Goal: Task Accomplishment & Management: Manage account settings

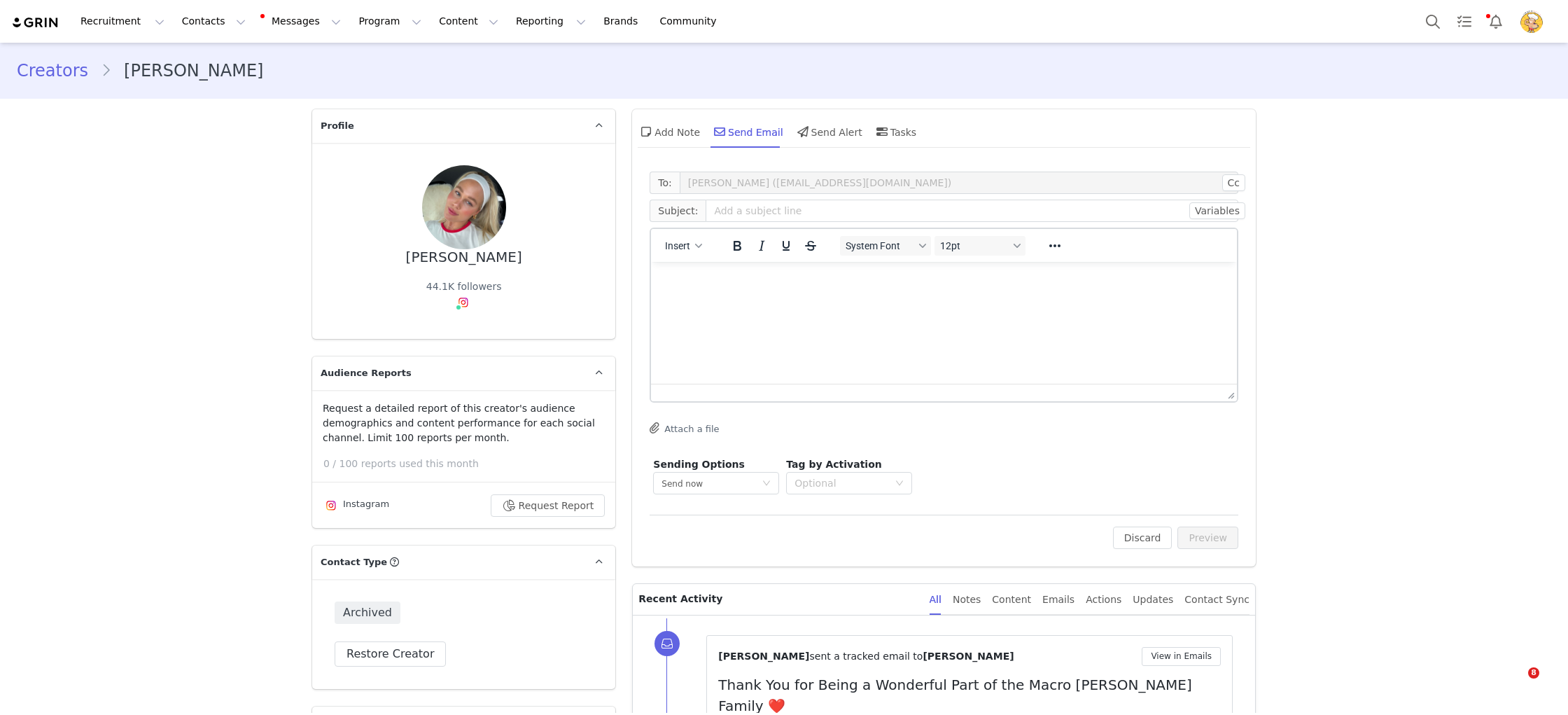
click at [553, 164] on div "[PERSON_NAME] 44.1K followers Instagram ( @charliethiesfield ) — Creator Connec…" at bounding box center [463, 240] width 303 height 196
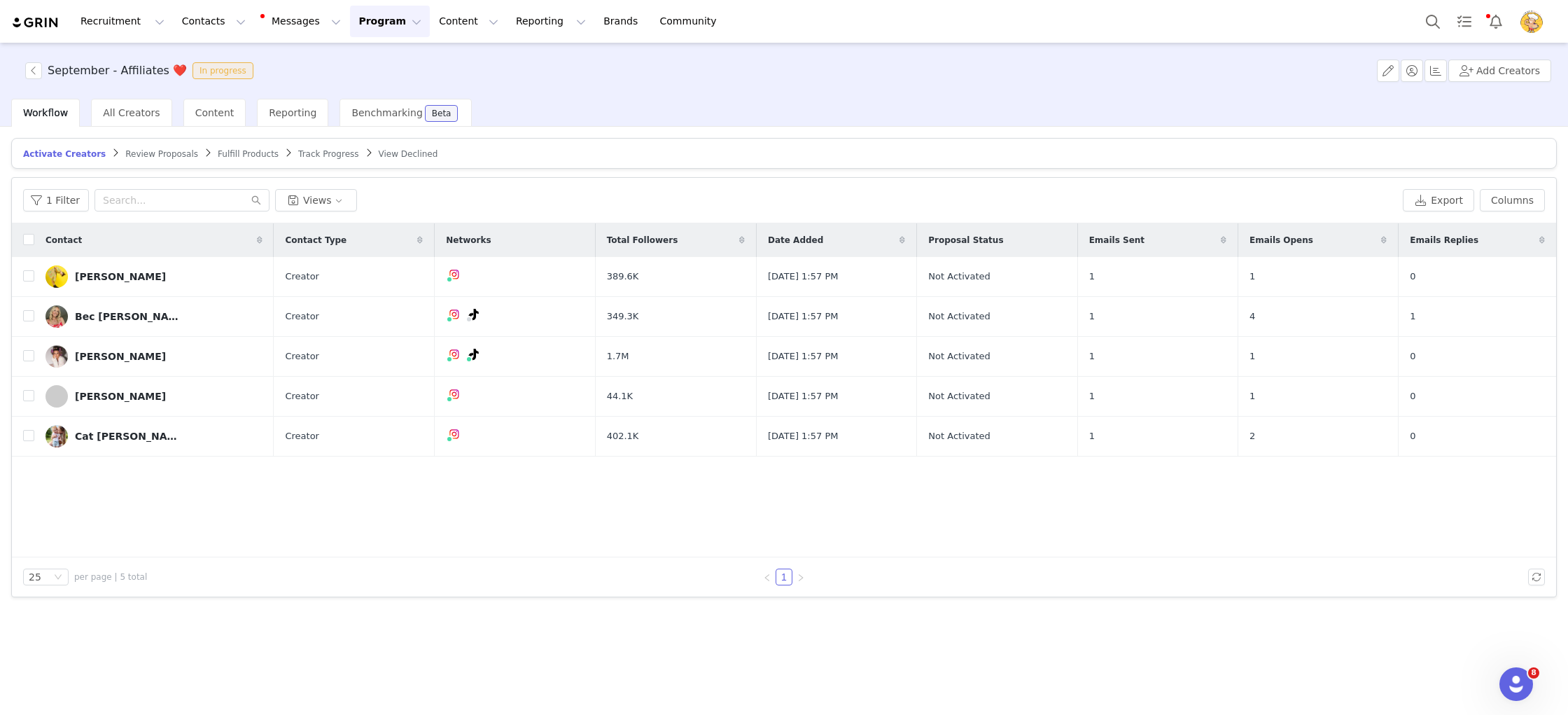
click at [363, 15] on button "Program Program" at bounding box center [390, 21] width 80 height 31
click at [384, 66] on p "Activations" at bounding box center [366, 62] width 54 height 14
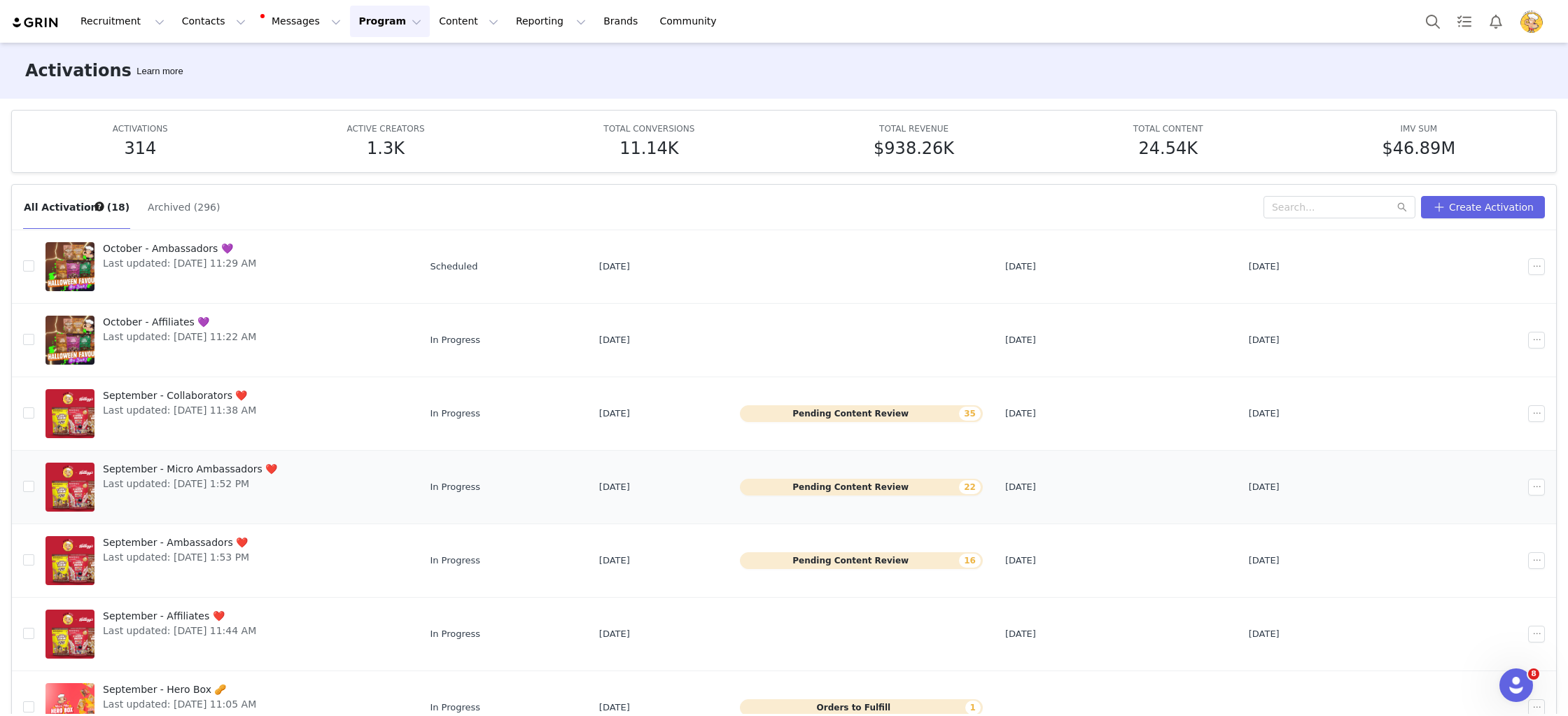
scroll to position [193, 0]
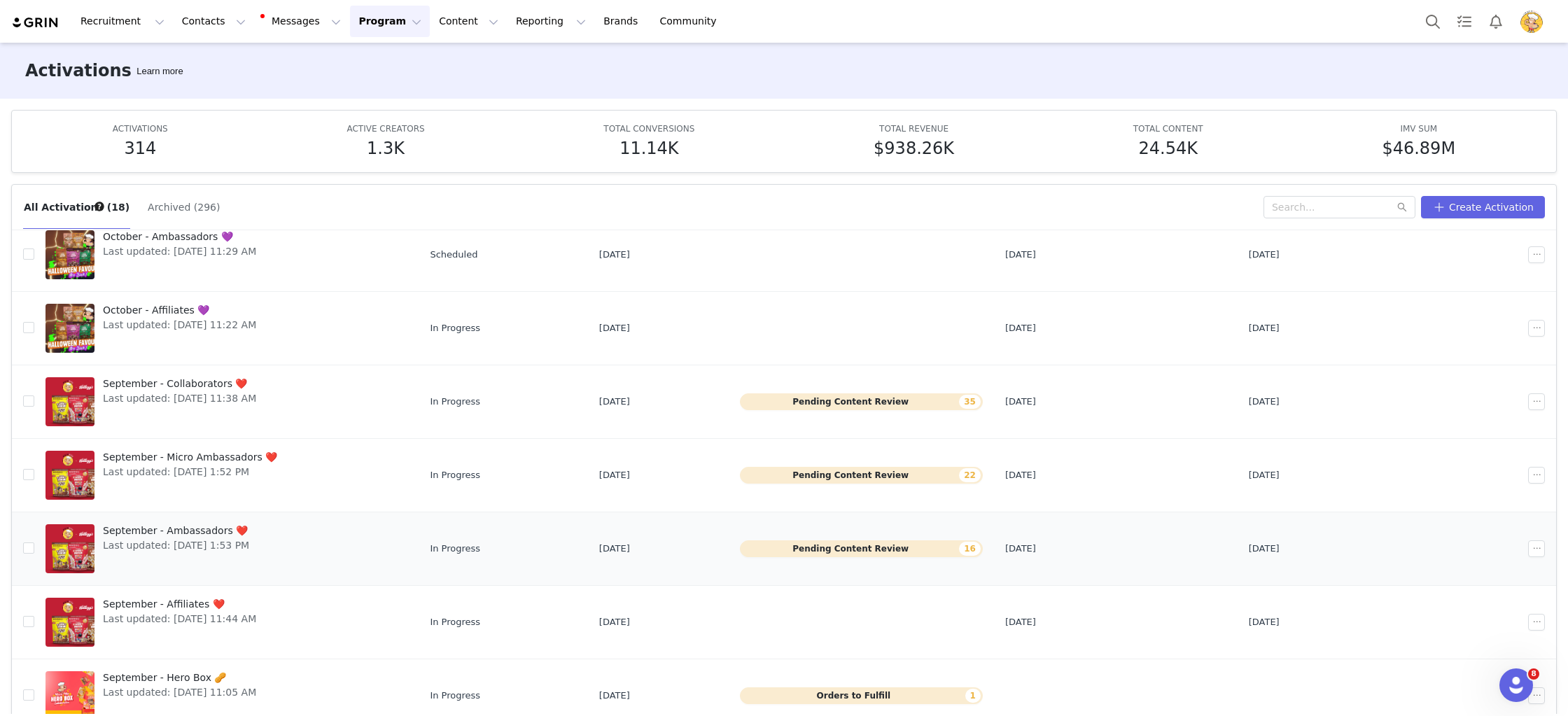
click at [203, 534] on span "September - Ambassadors ❤️" at bounding box center [176, 531] width 146 height 14
click at [231, 459] on span "September - Micro Ambassadors ❤️" at bounding box center [190, 457] width 175 height 14
click at [217, 392] on span "Last updated: [DATE] 11:38 AM" at bounding box center [179, 398] width 153 height 14
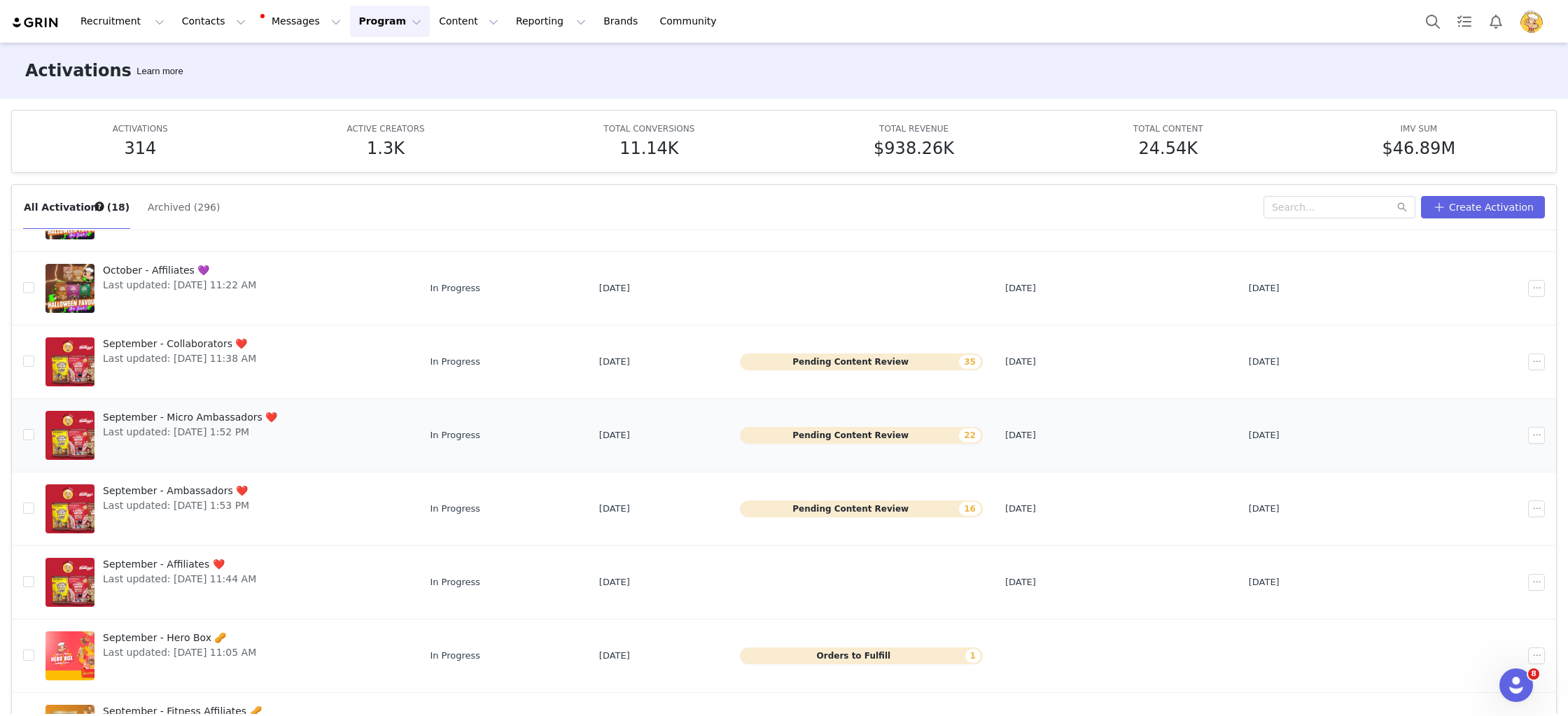
scroll to position [0, 0]
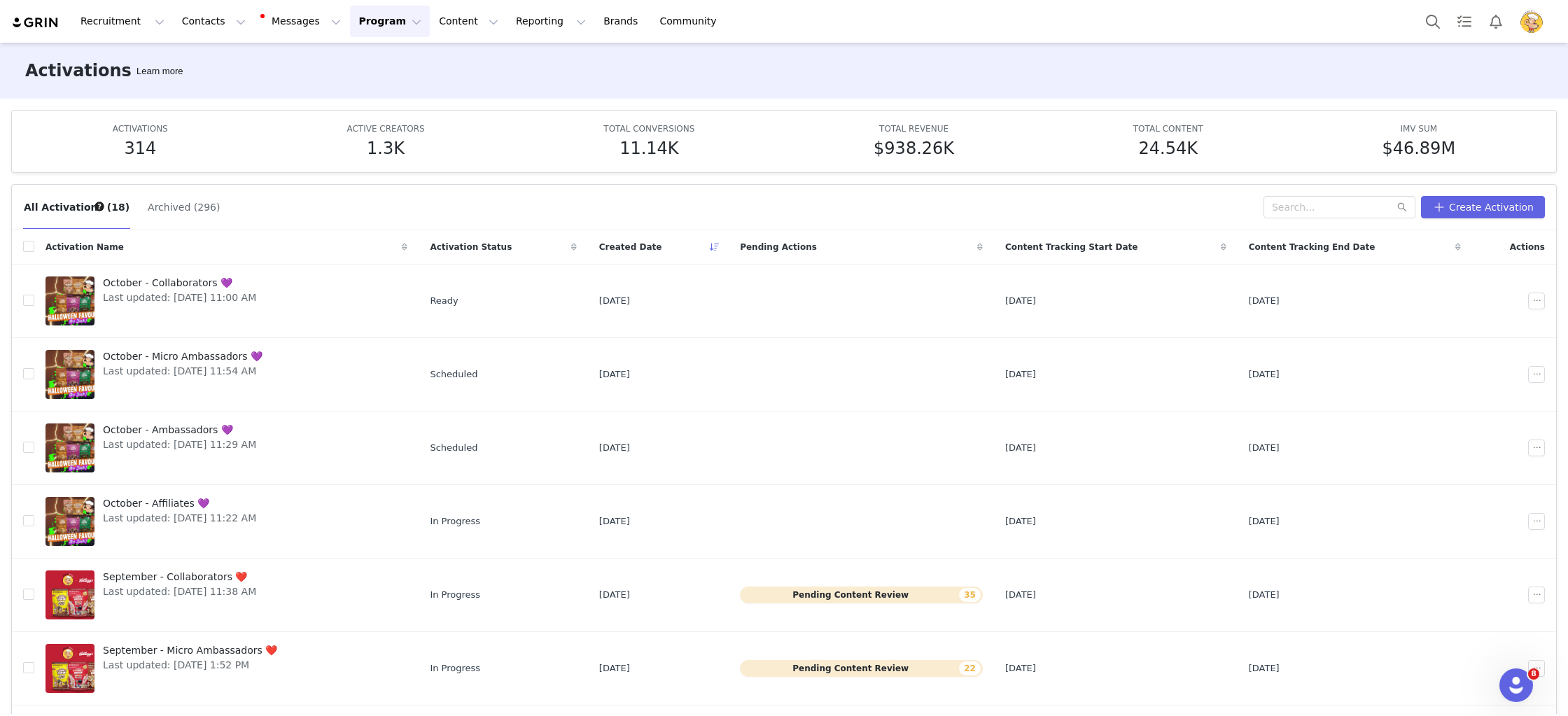
click at [371, 21] on button "Program Program" at bounding box center [390, 21] width 80 height 31
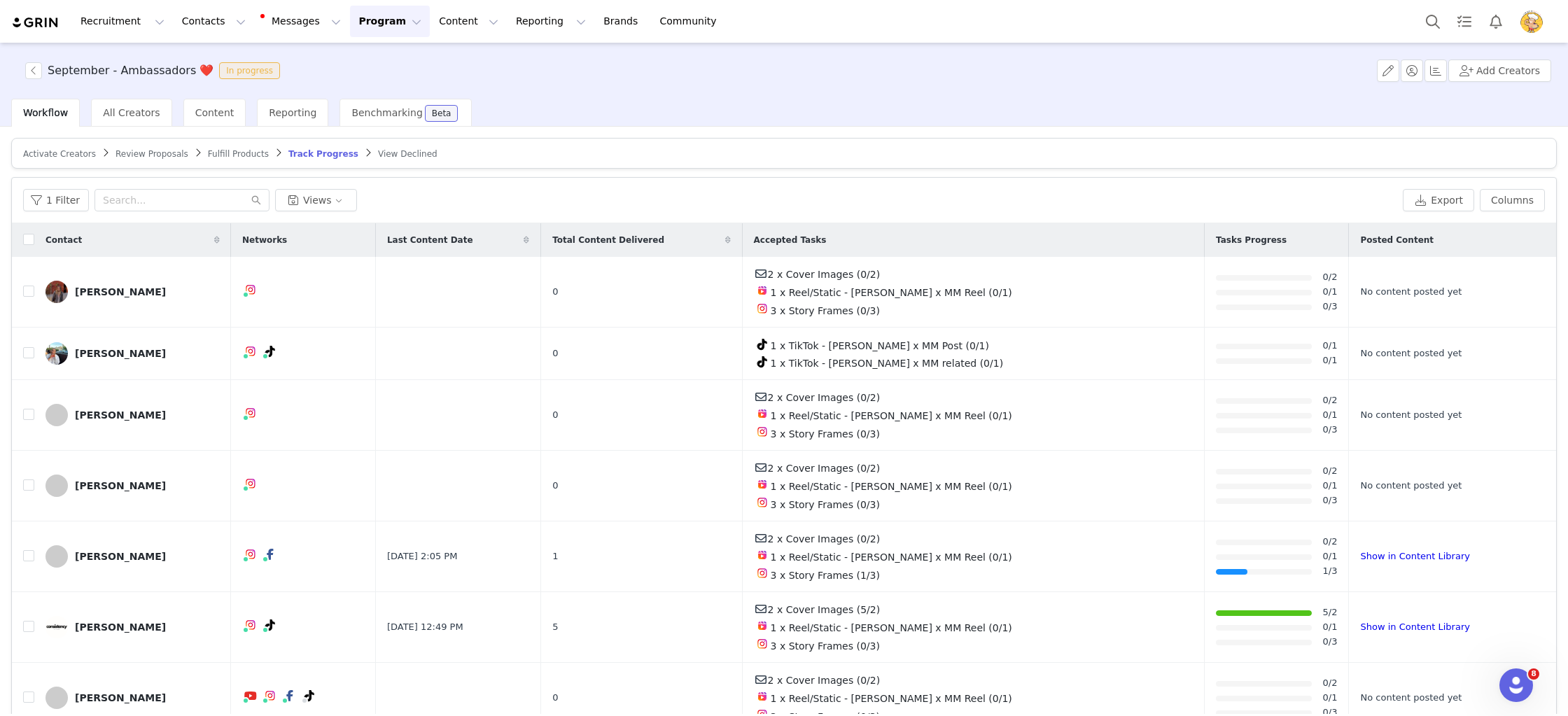
click at [157, 154] on span "Review Proposals" at bounding box center [151, 154] width 72 height 10
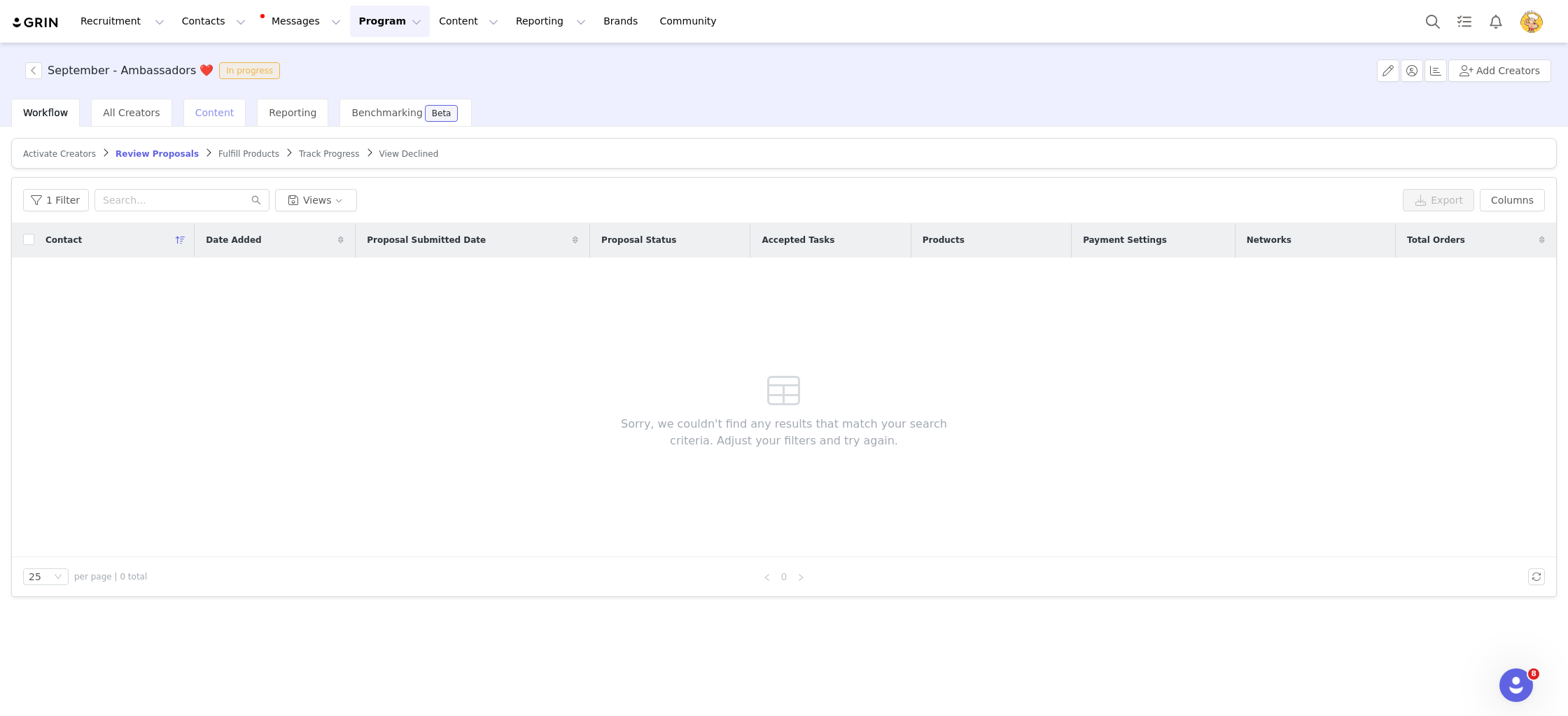
click at [219, 103] on div "Content" at bounding box center [215, 112] width 63 height 28
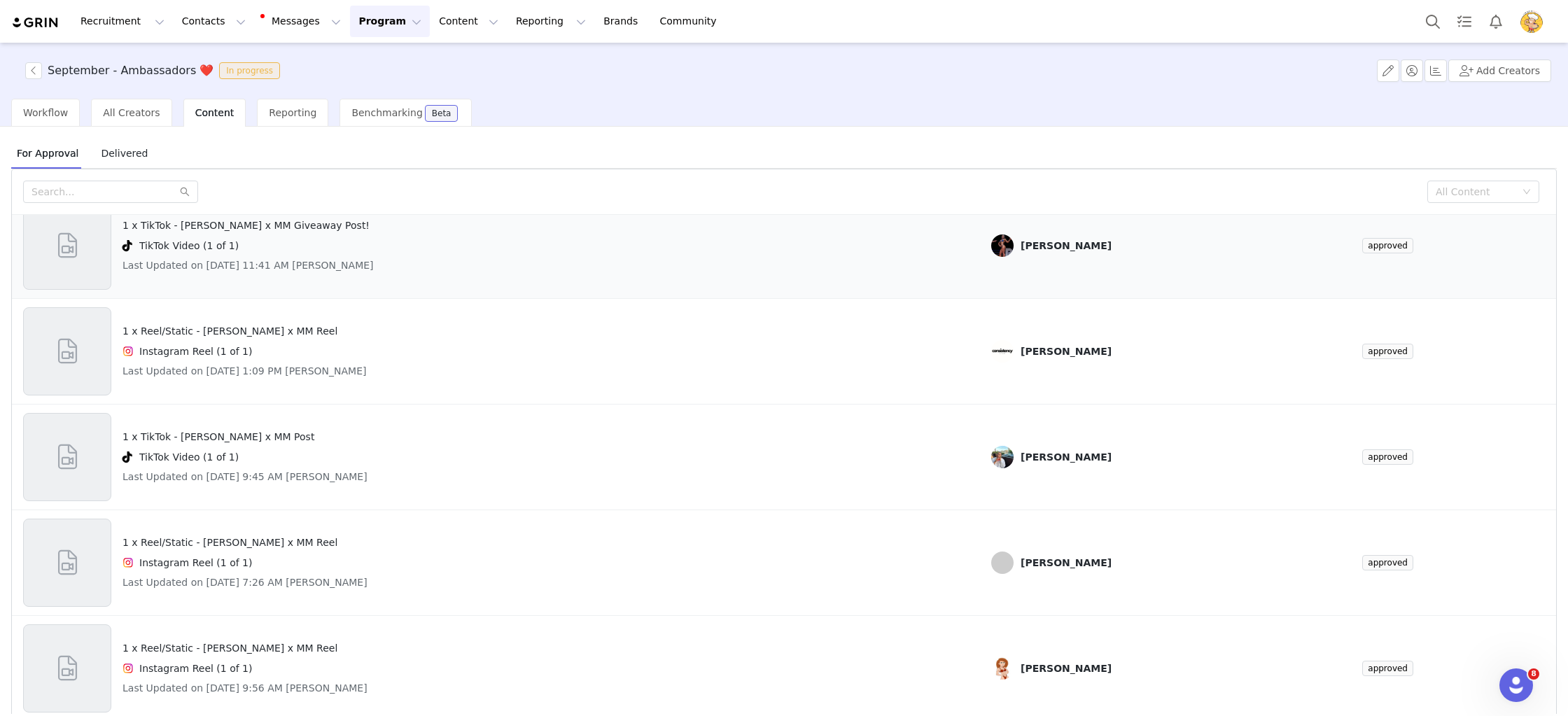
scroll to position [59, 0]
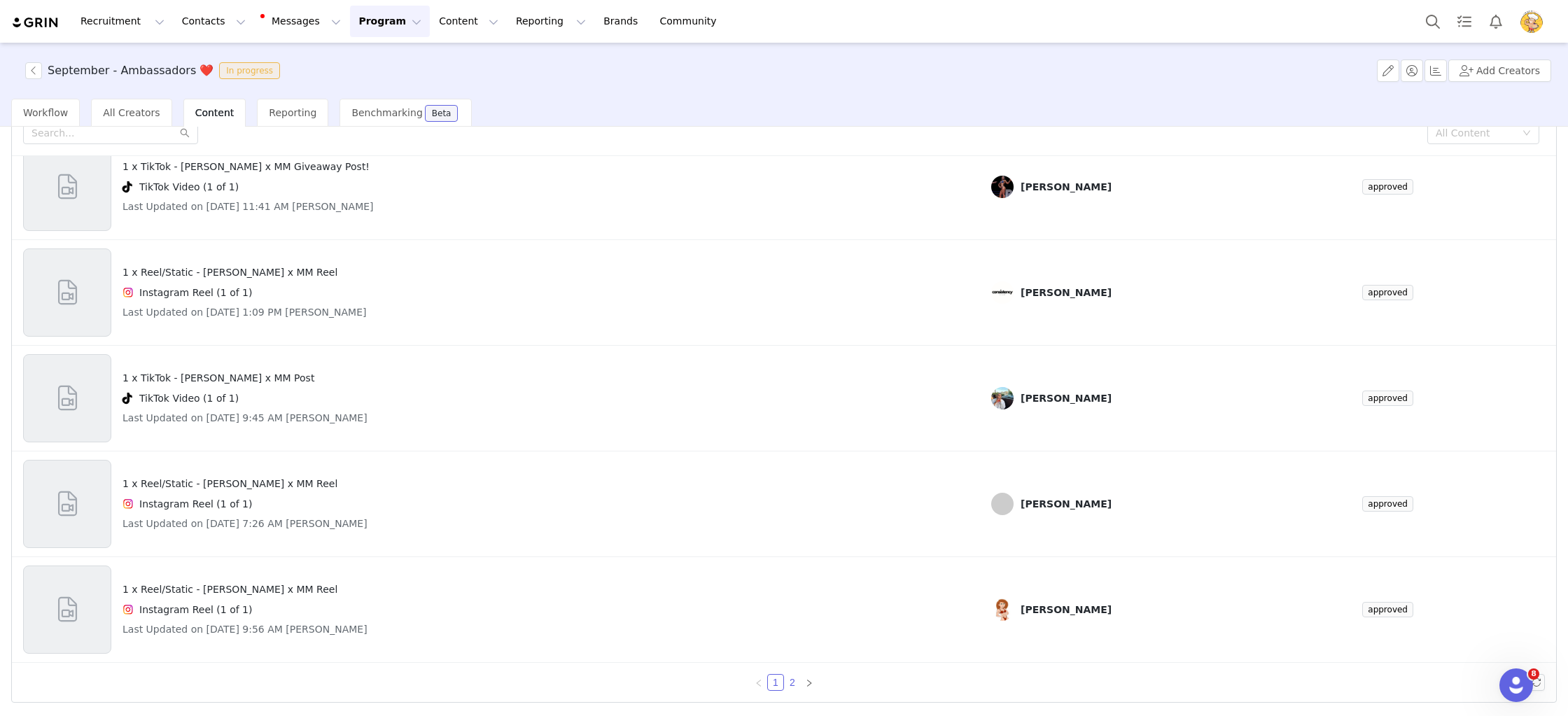
click at [791, 681] on link "2" at bounding box center [792, 682] width 15 height 15
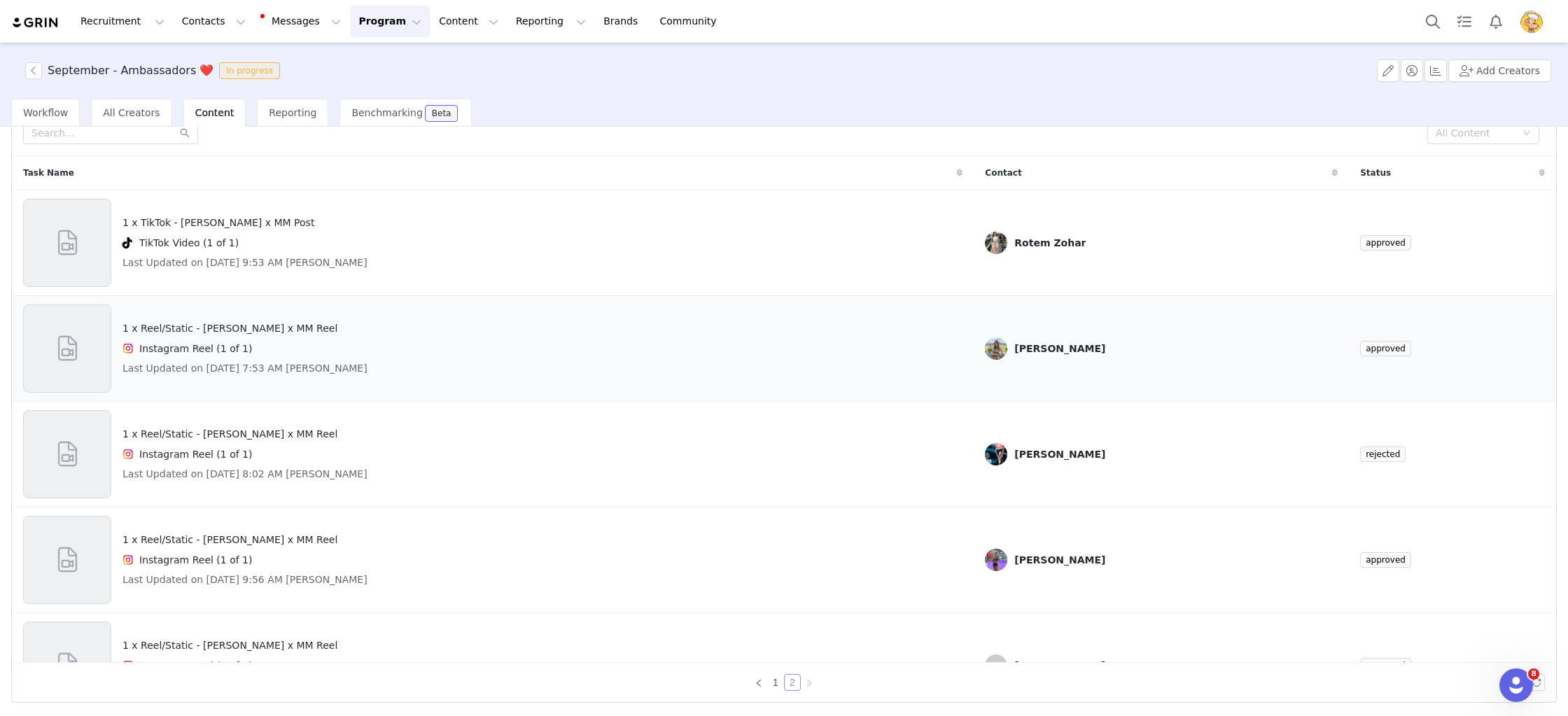
scroll to position [0, 0]
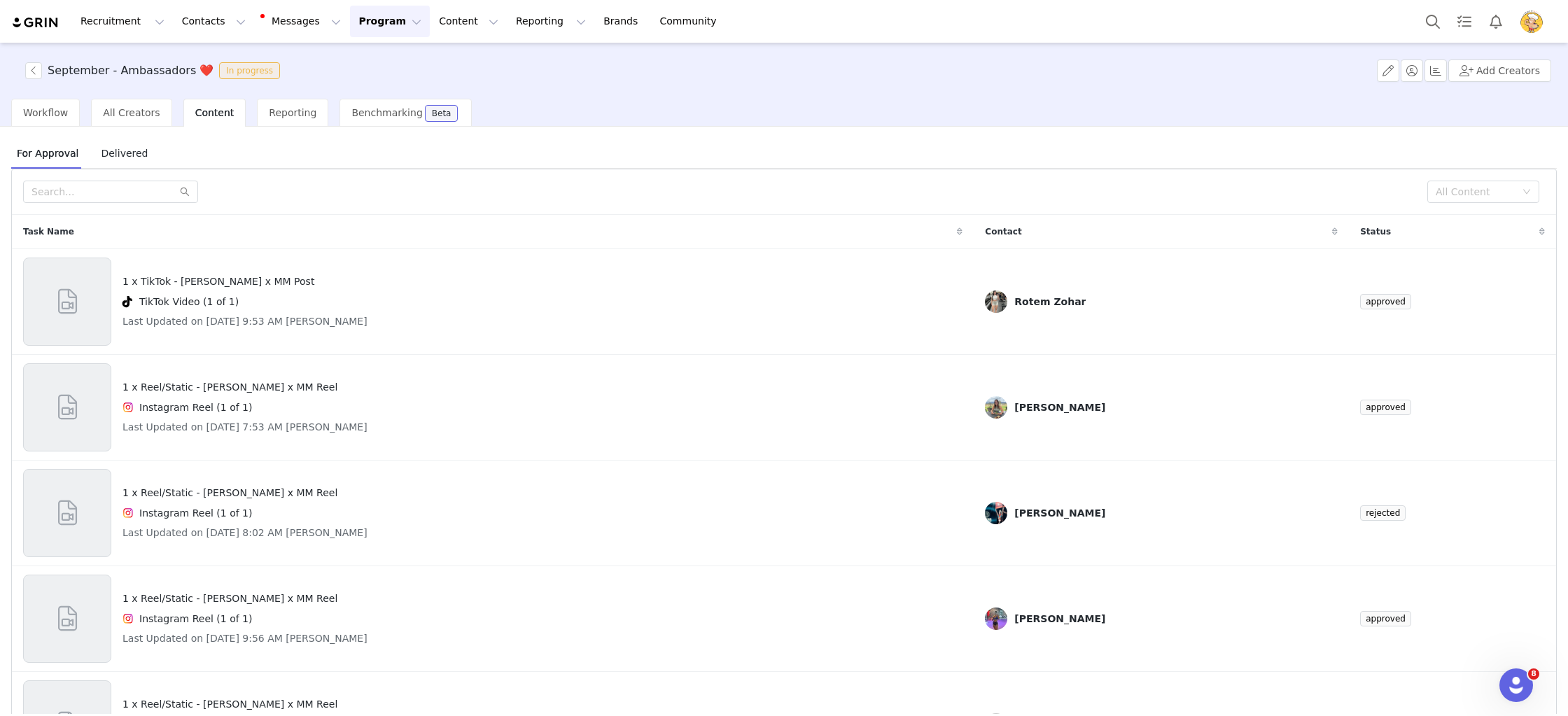
click at [134, 156] on span "Delivered" at bounding box center [124, 153] width 58 height 22
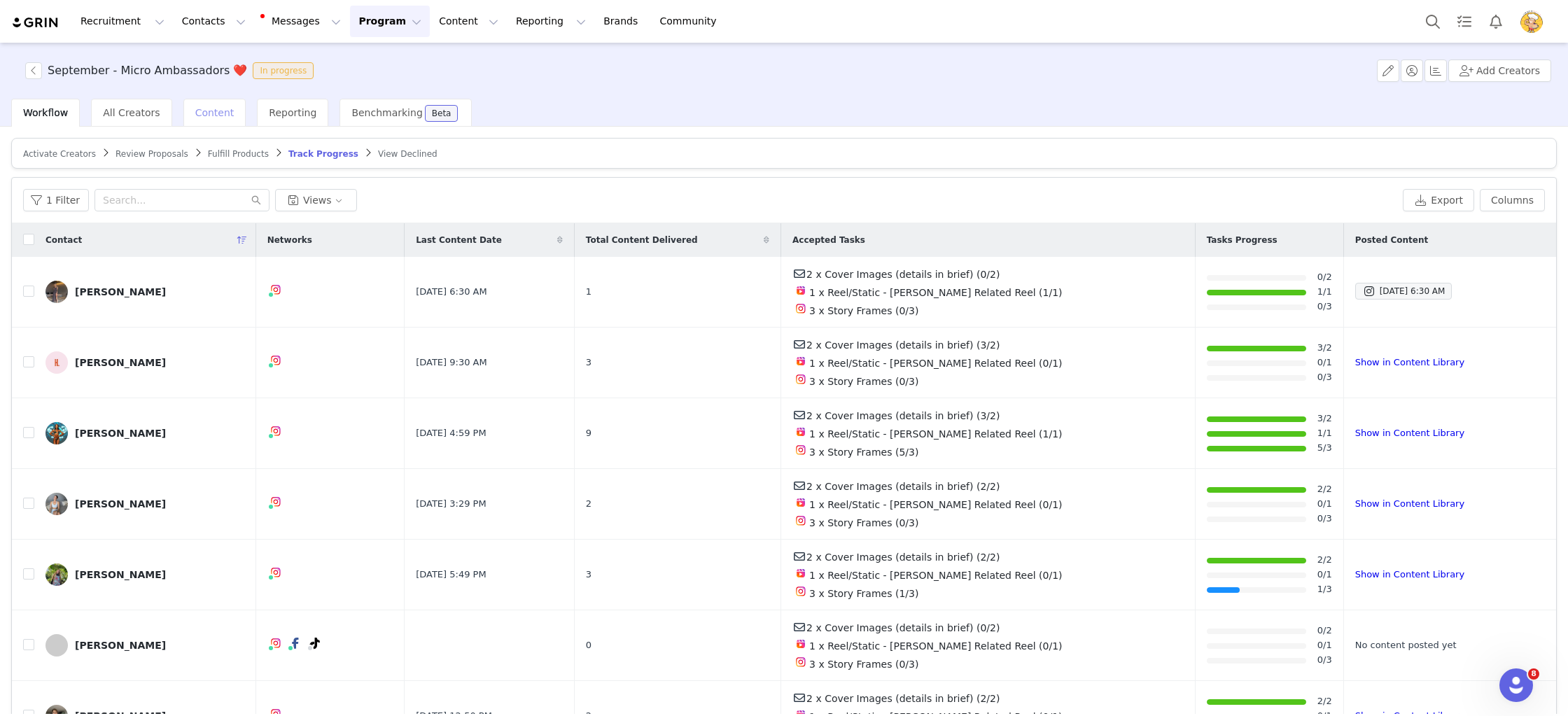
click at [204, 107] on span "Content" at bounding box center [214, 112] width 39 height 11
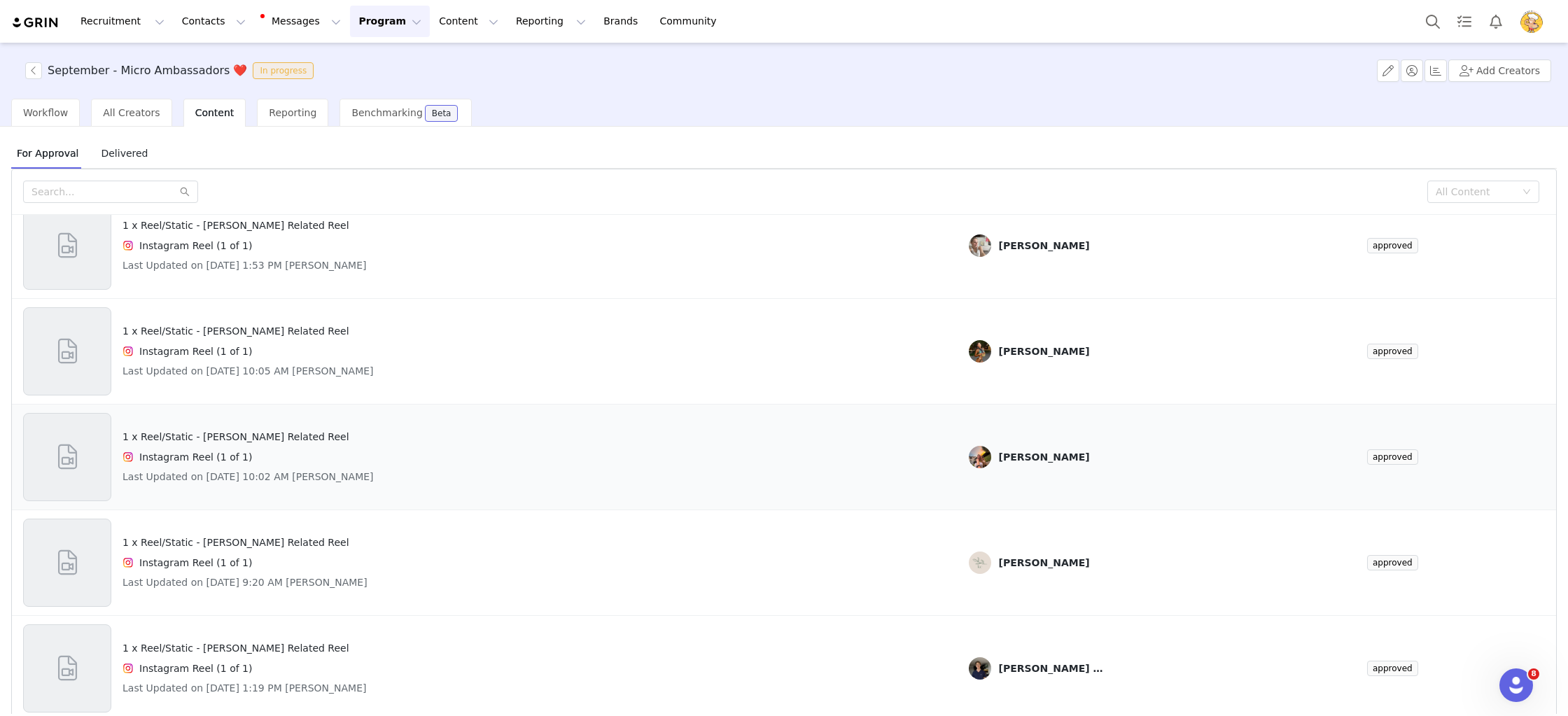
scroll to position [59, 0]
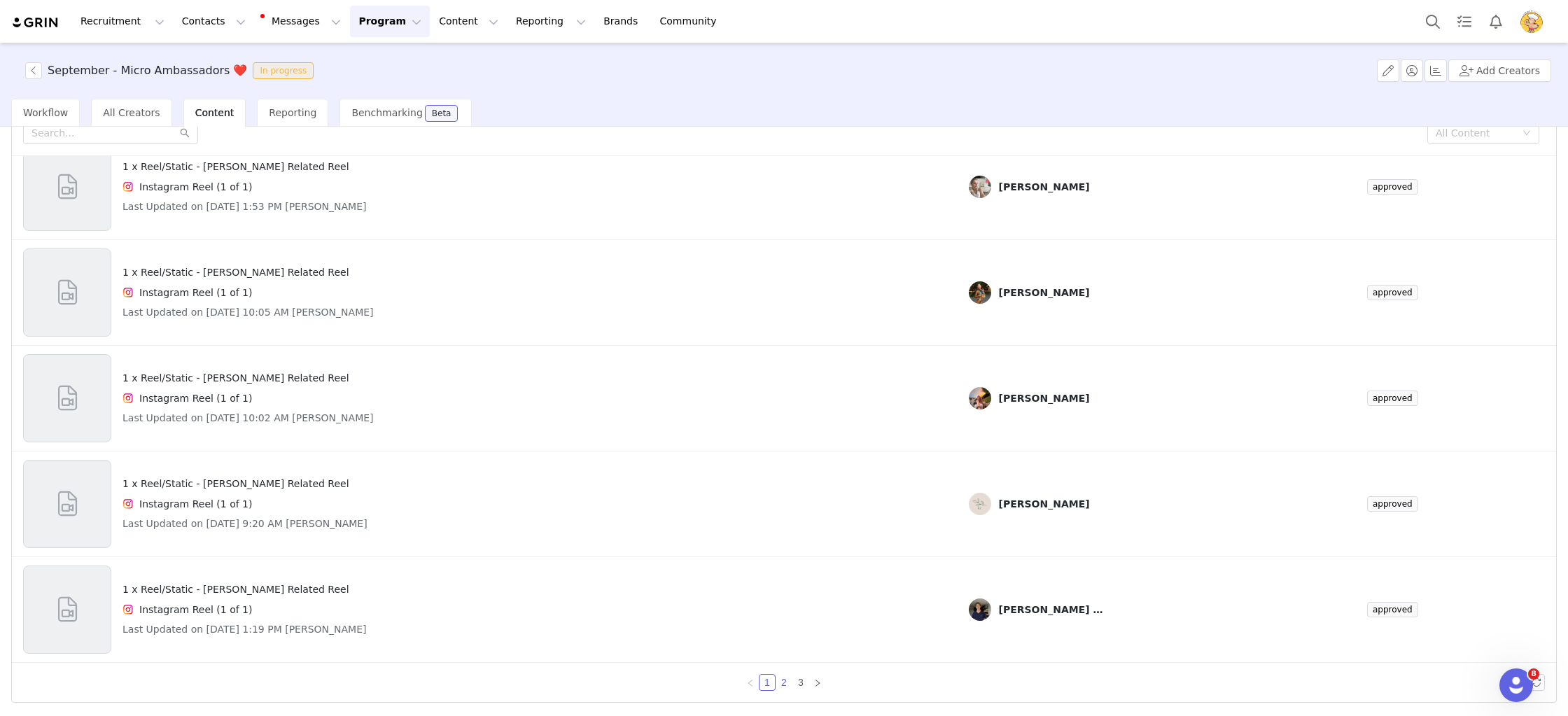
click at [783, 682] on link "2" at bounding box center [784, 682] width 15 height 15
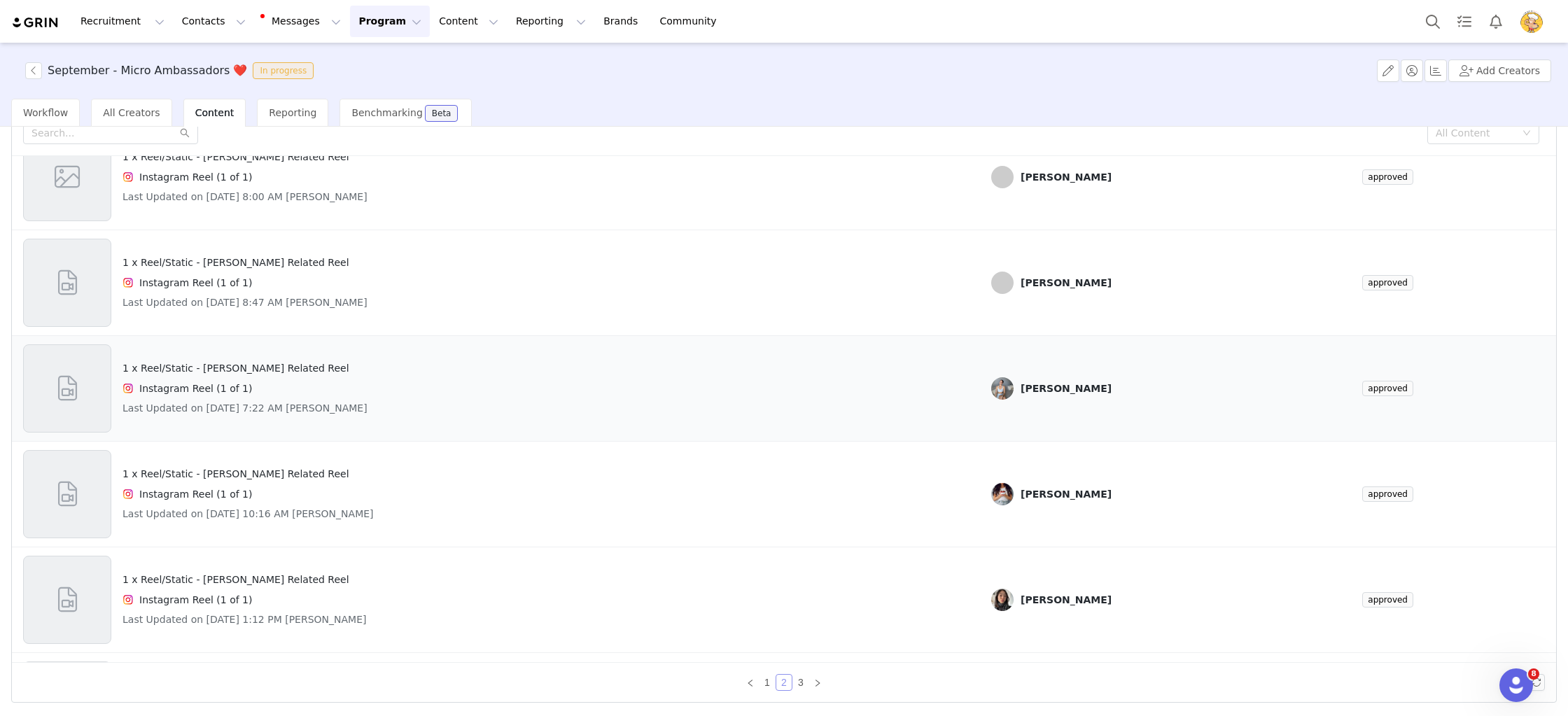
scroll to position [585, 0]
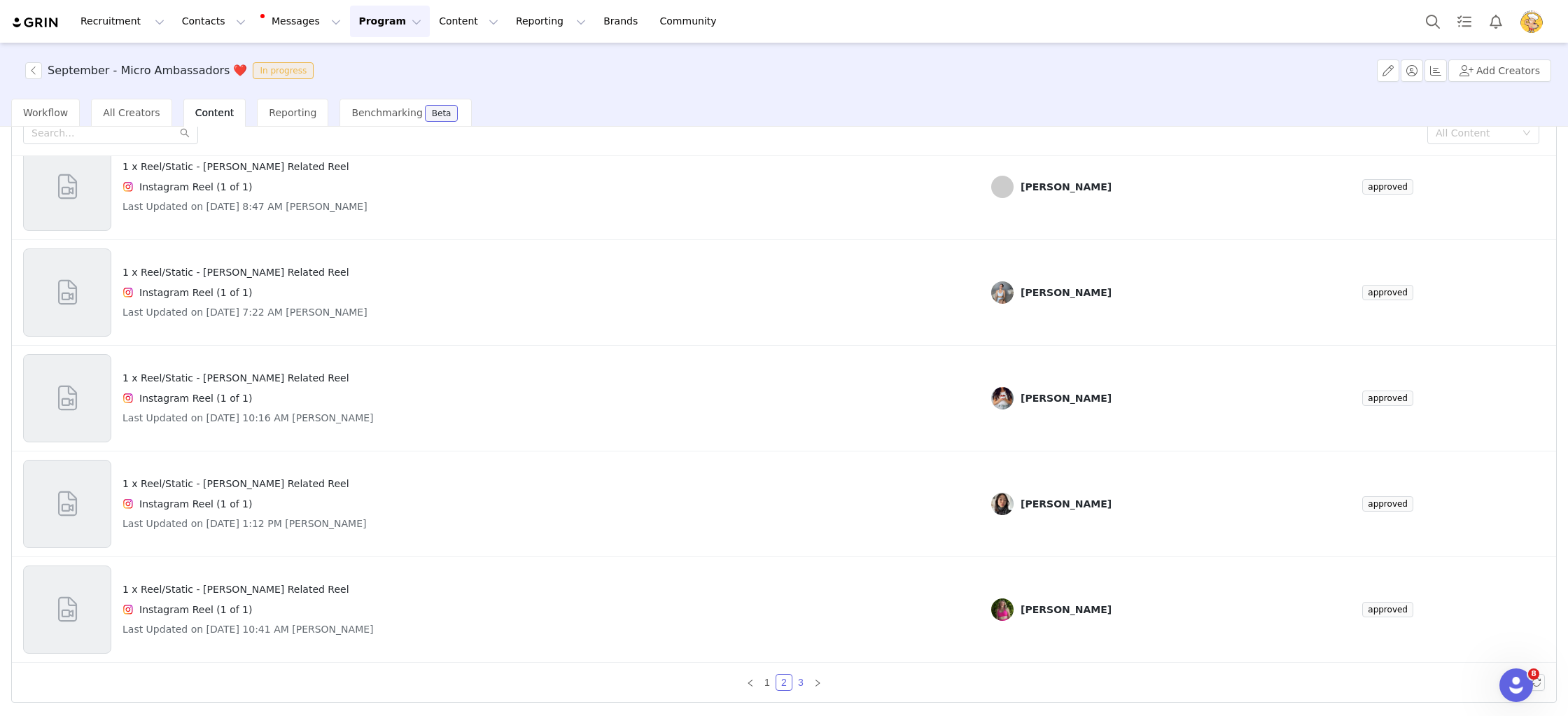
click at [805, 679] on link "3" at bounding box center [801, 682] width 15 height 15
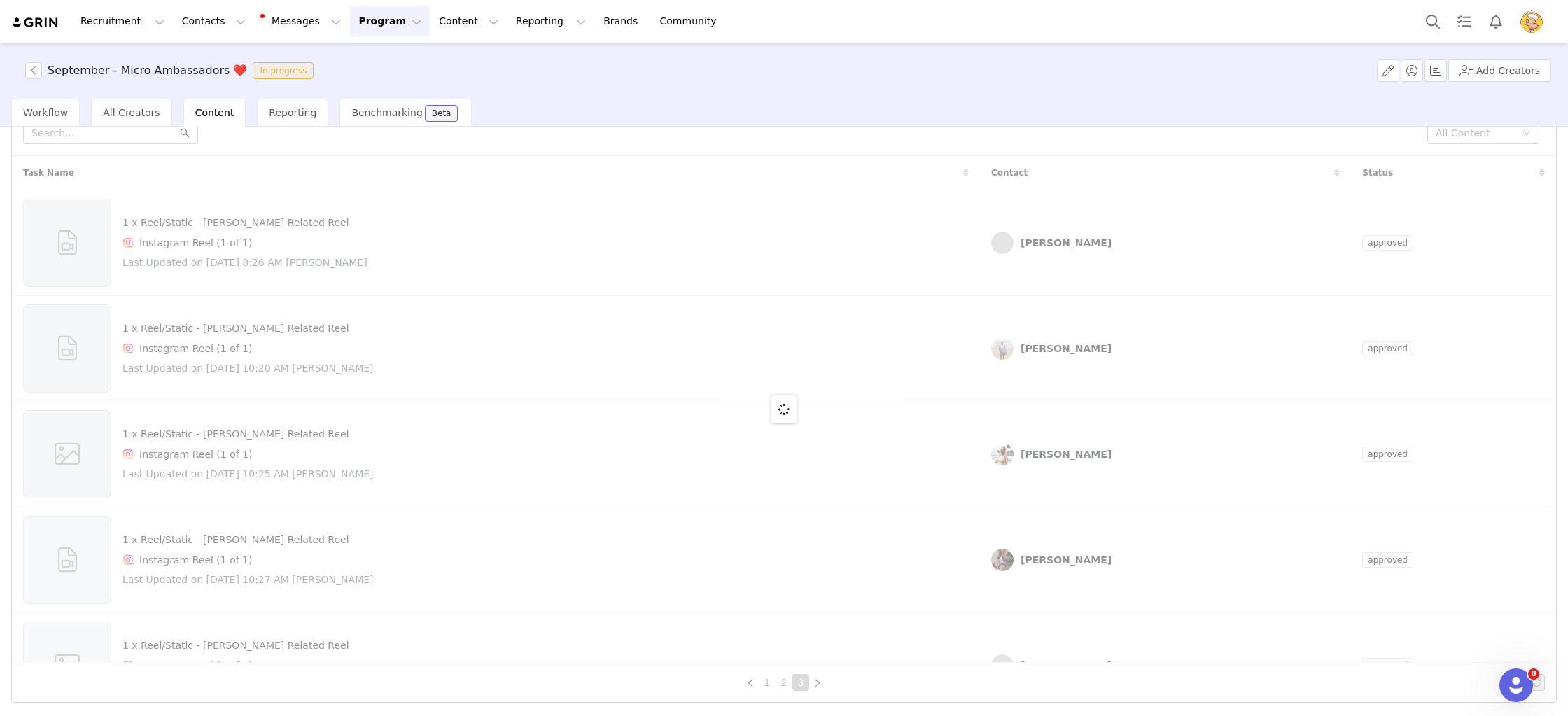
scroll to position [0, 0]
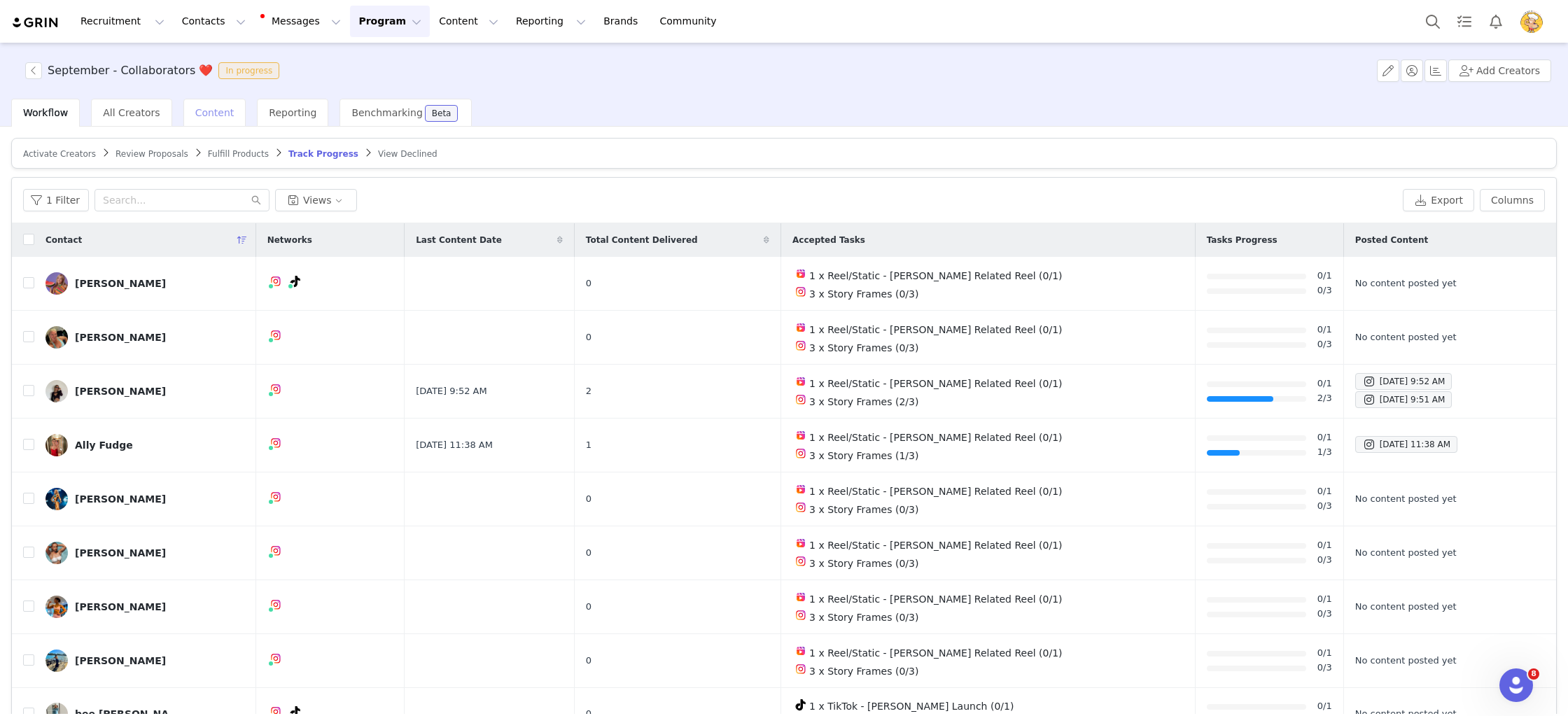
click at [222, 110] on span "Content" at bounding box center [214, 112] width 39 height 11
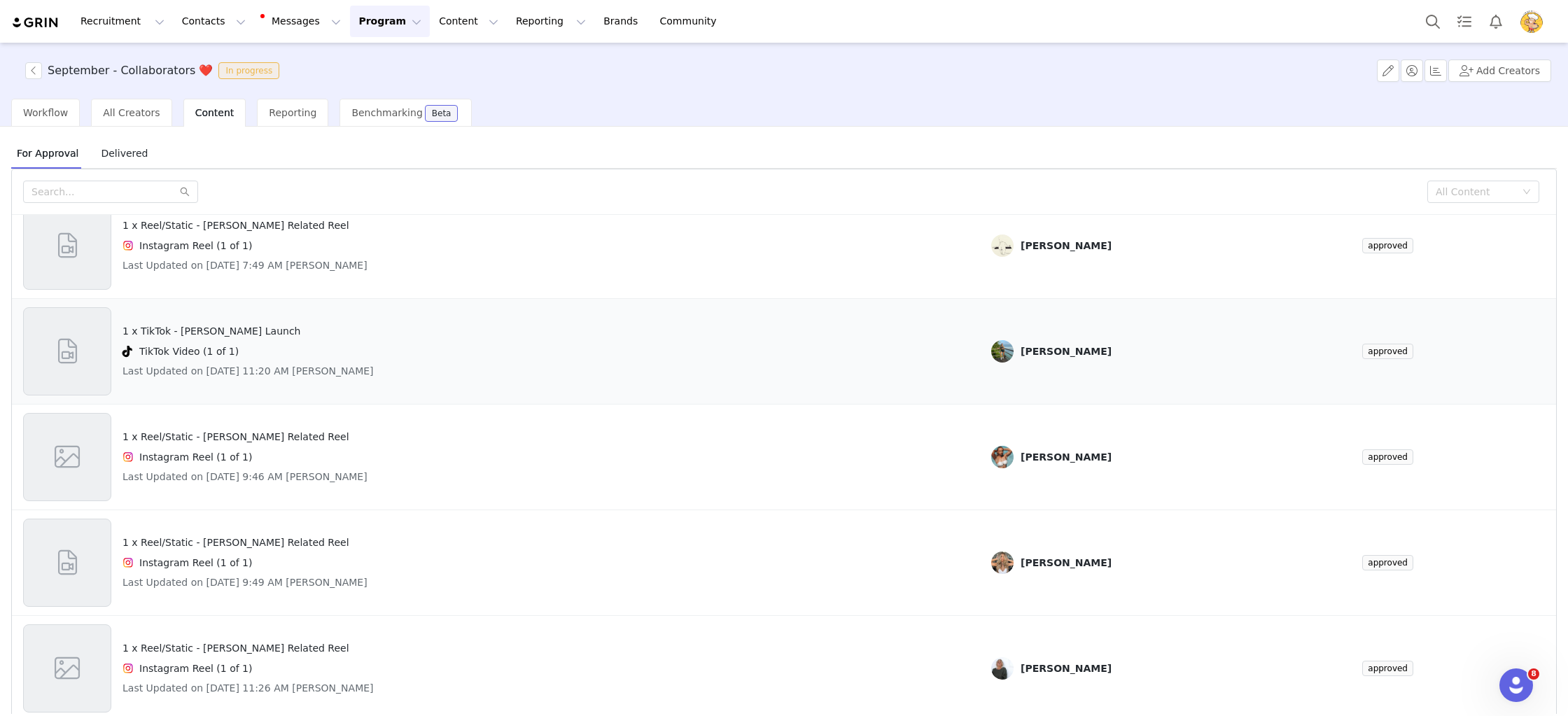
scroll to position [59, 0]
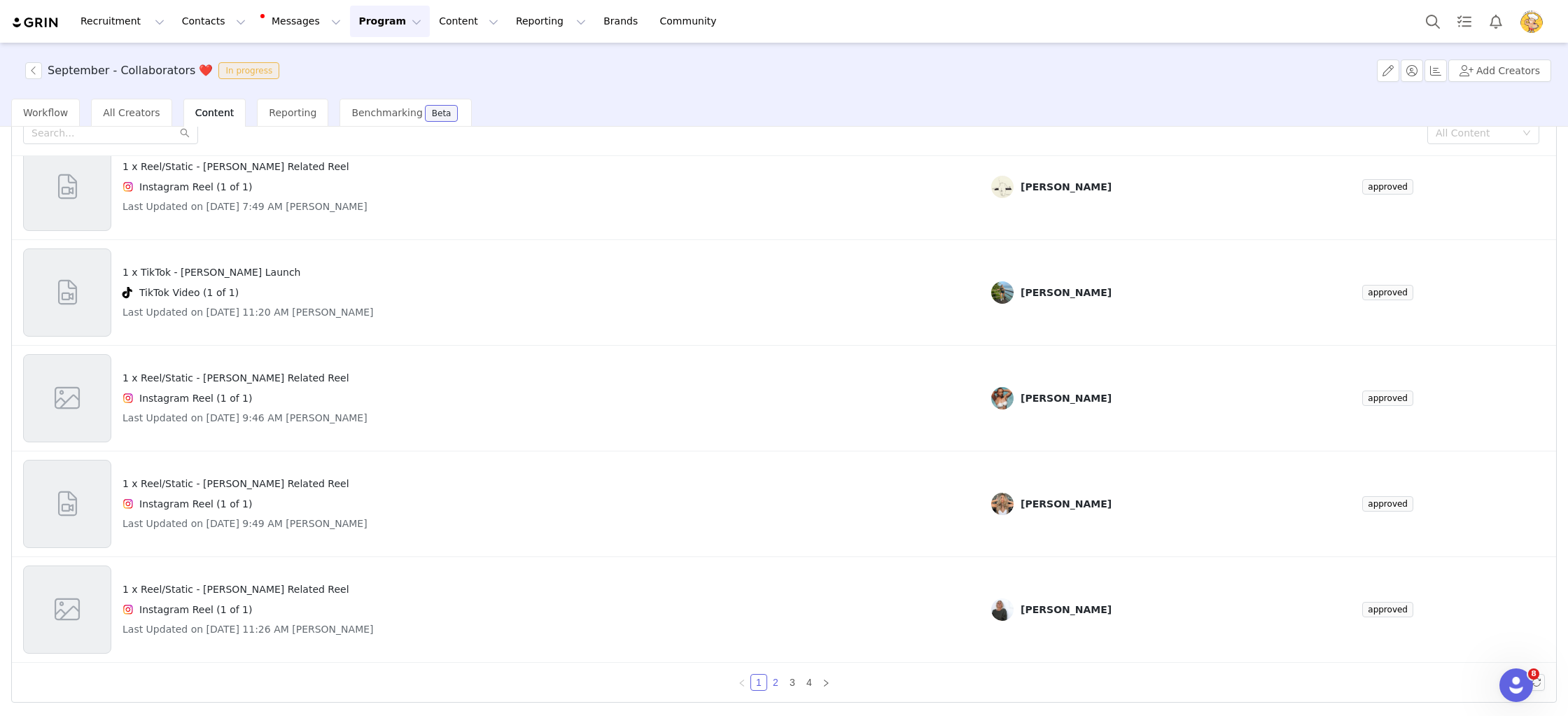
click at [773, 681] on link "2" at bounding box center [776, 682] width 15 height 15
click at [795, 685] on link "3" at bounding box center [792, 682] width 15 height 15
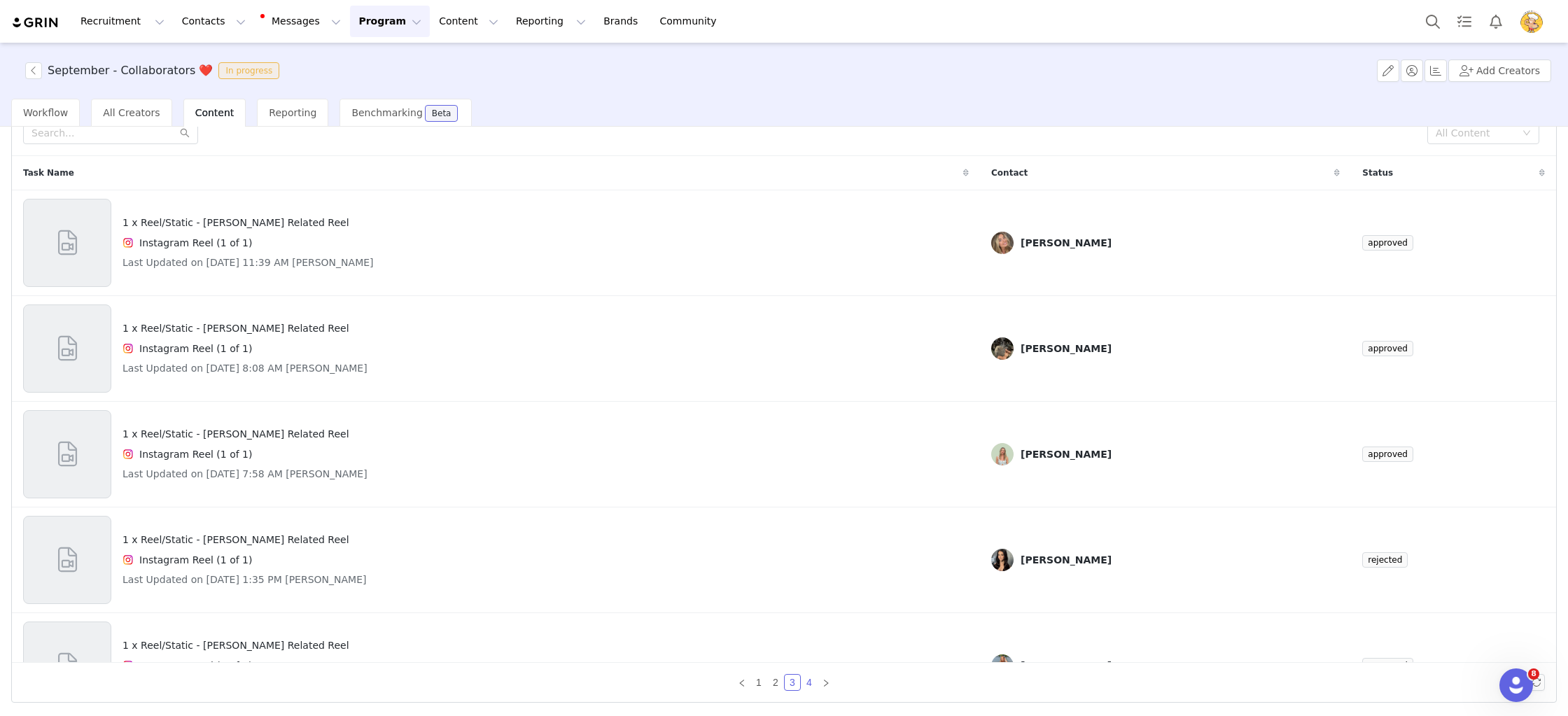
click at [812, 683] on link "4" at bounding box center [809, 682] width 15 height 15
